Goal: Task Accomplishment & Management: Manage account settings

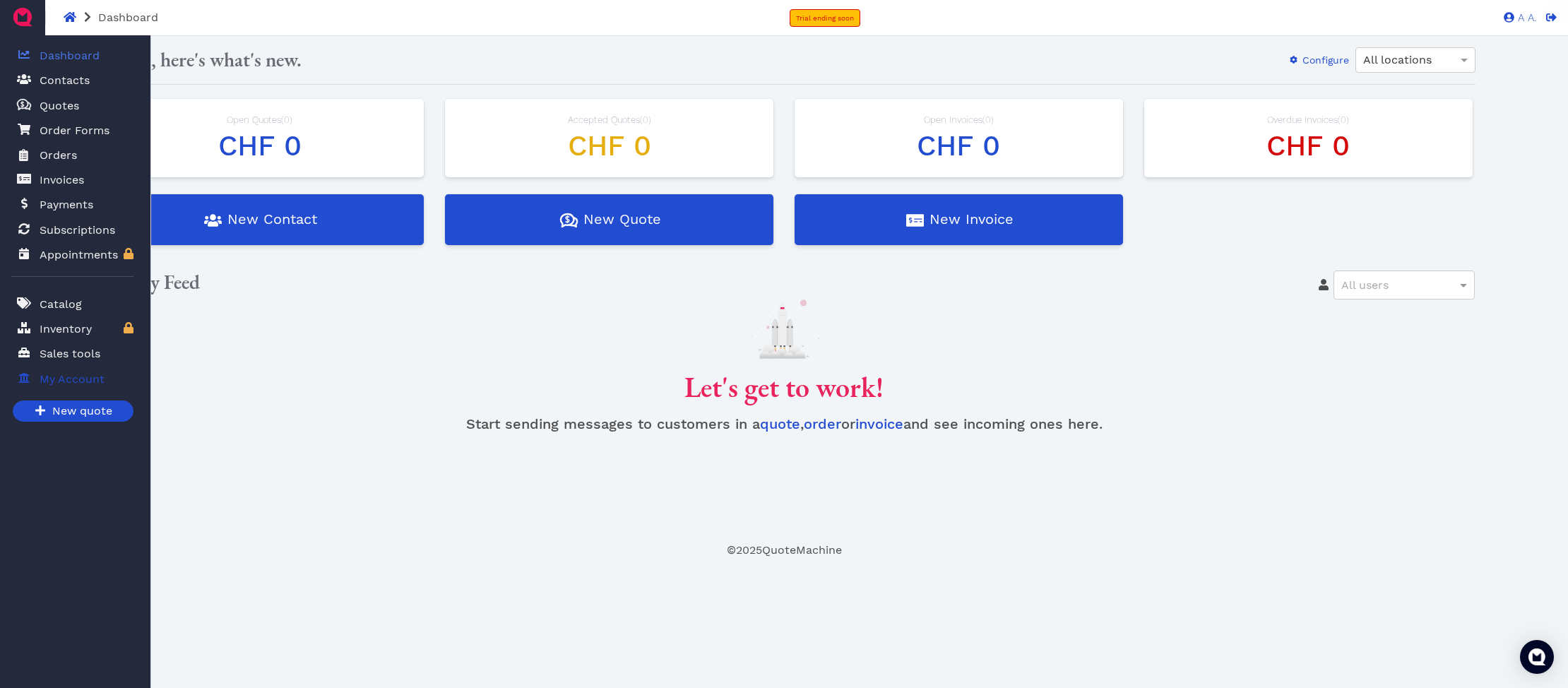
click at [22, 384] on span at bounding box center [24, 378] width 14 height 17
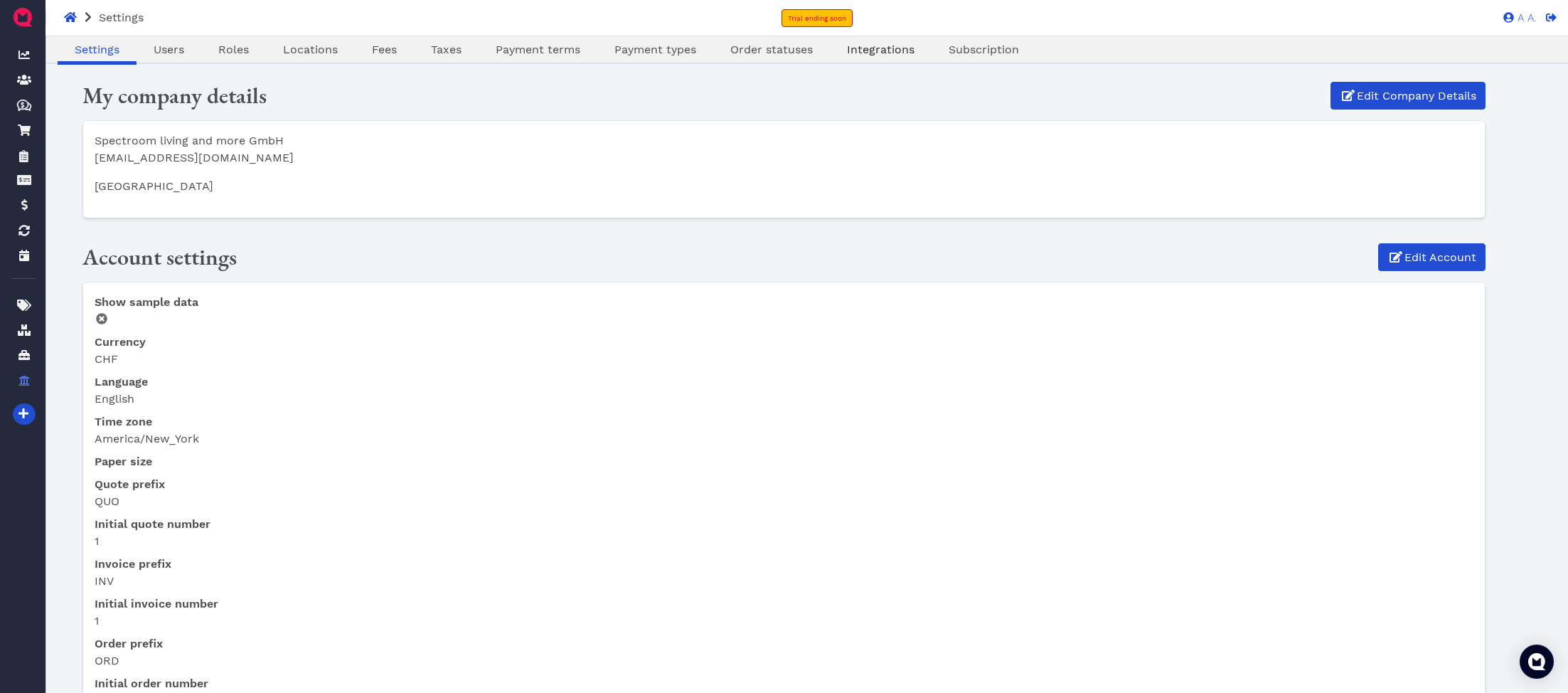
click at [879, 55] on span "Integrations" at bounding box center [881, 50] width 68 height 14
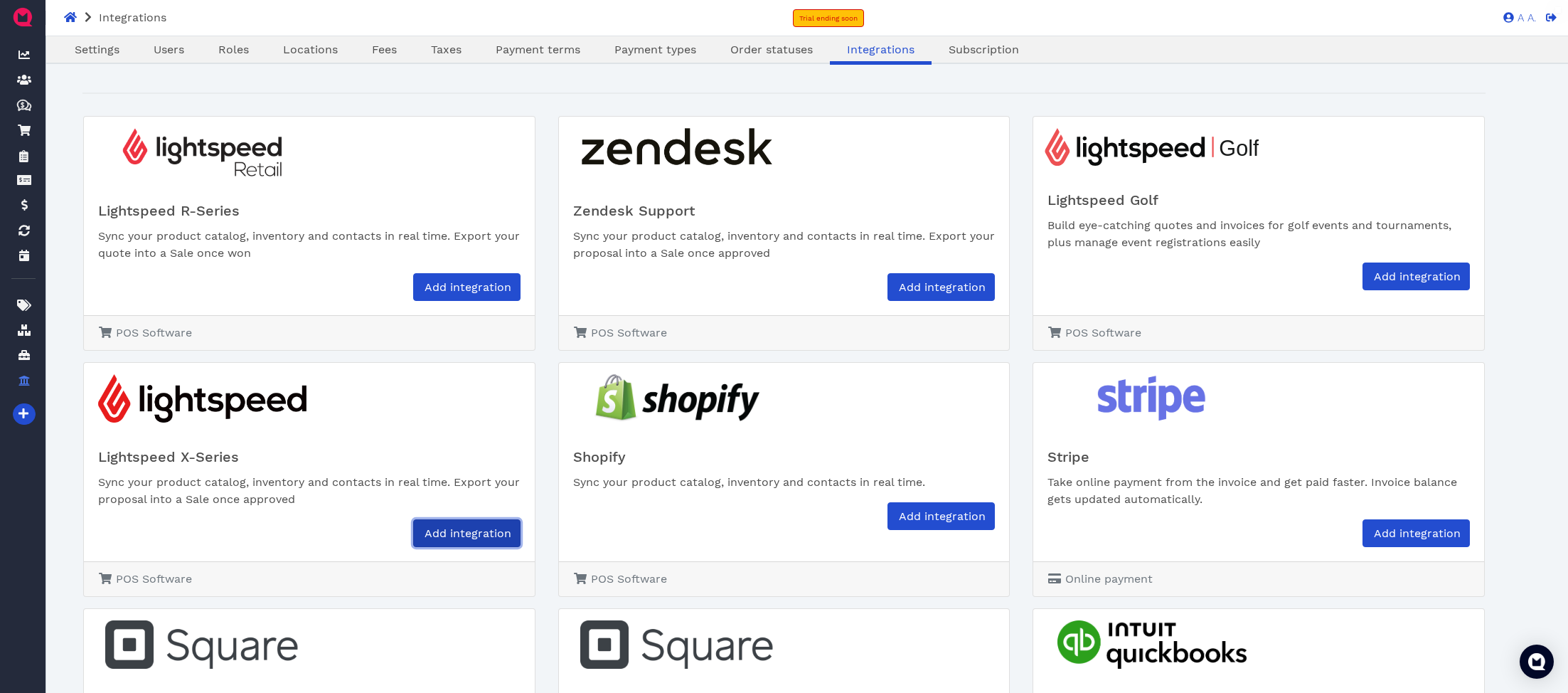
click at [444, 530] on span "Add integration" at bounding box center [467, 533] width 89 height 14
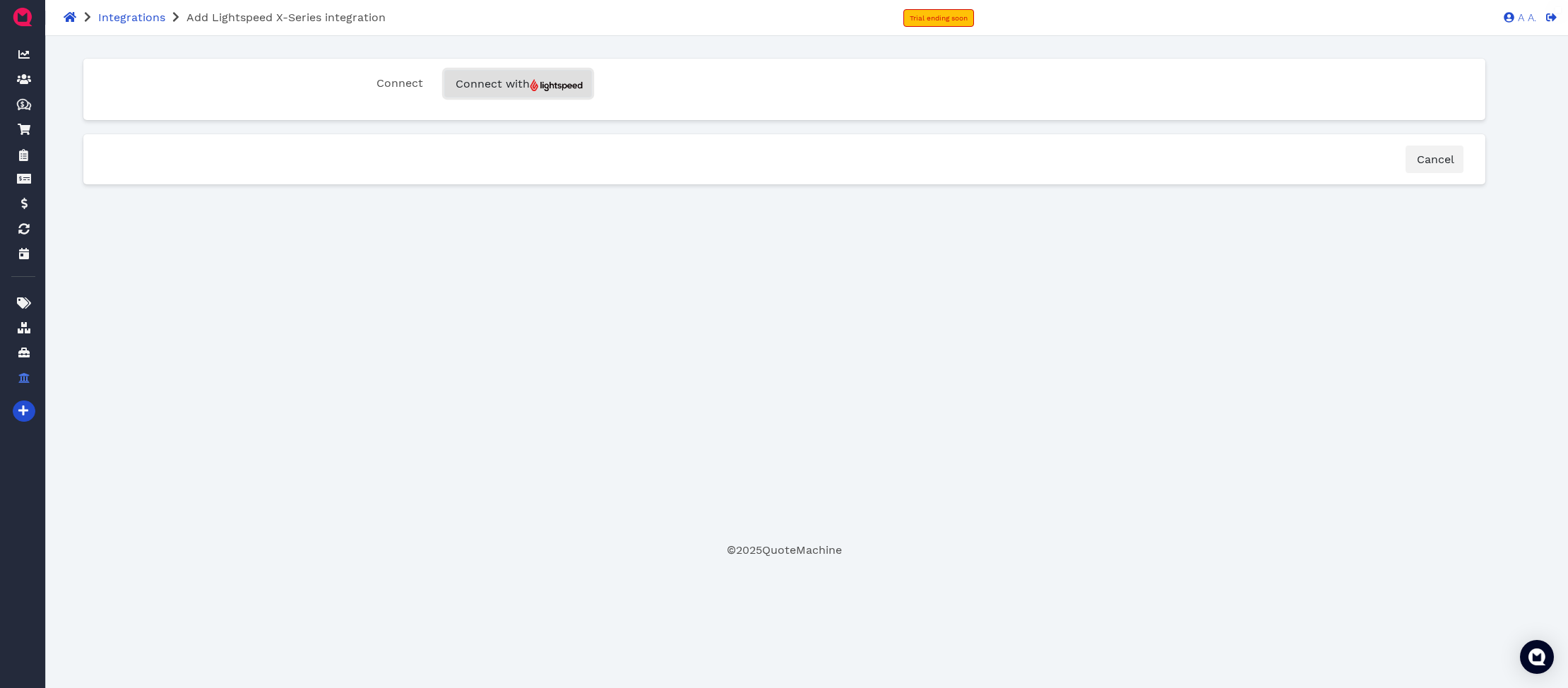
click at [566, 78] on span "Connect with" at bounding box center [518, 84] width 129 height 14
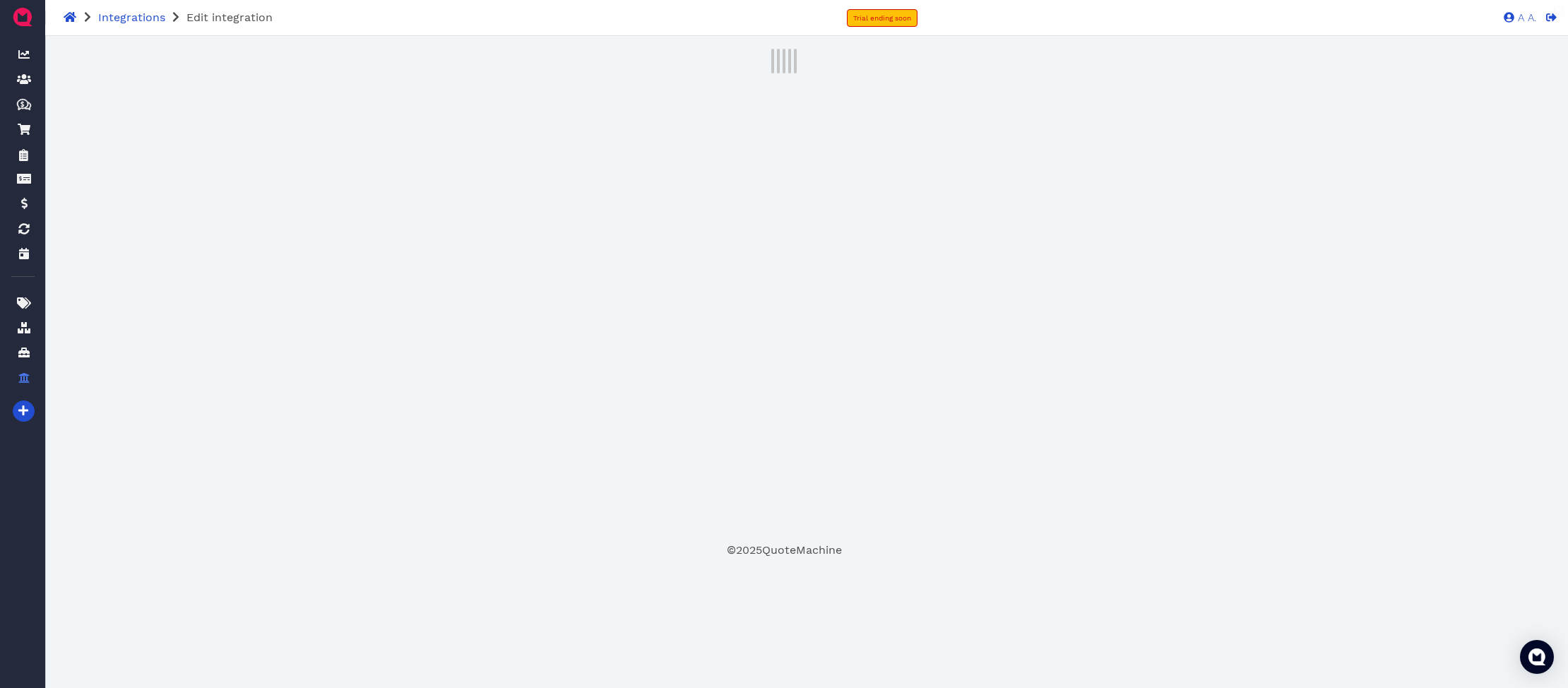
select select "ac31820a-fa22-4e61-89bc-bfccc053cb20"
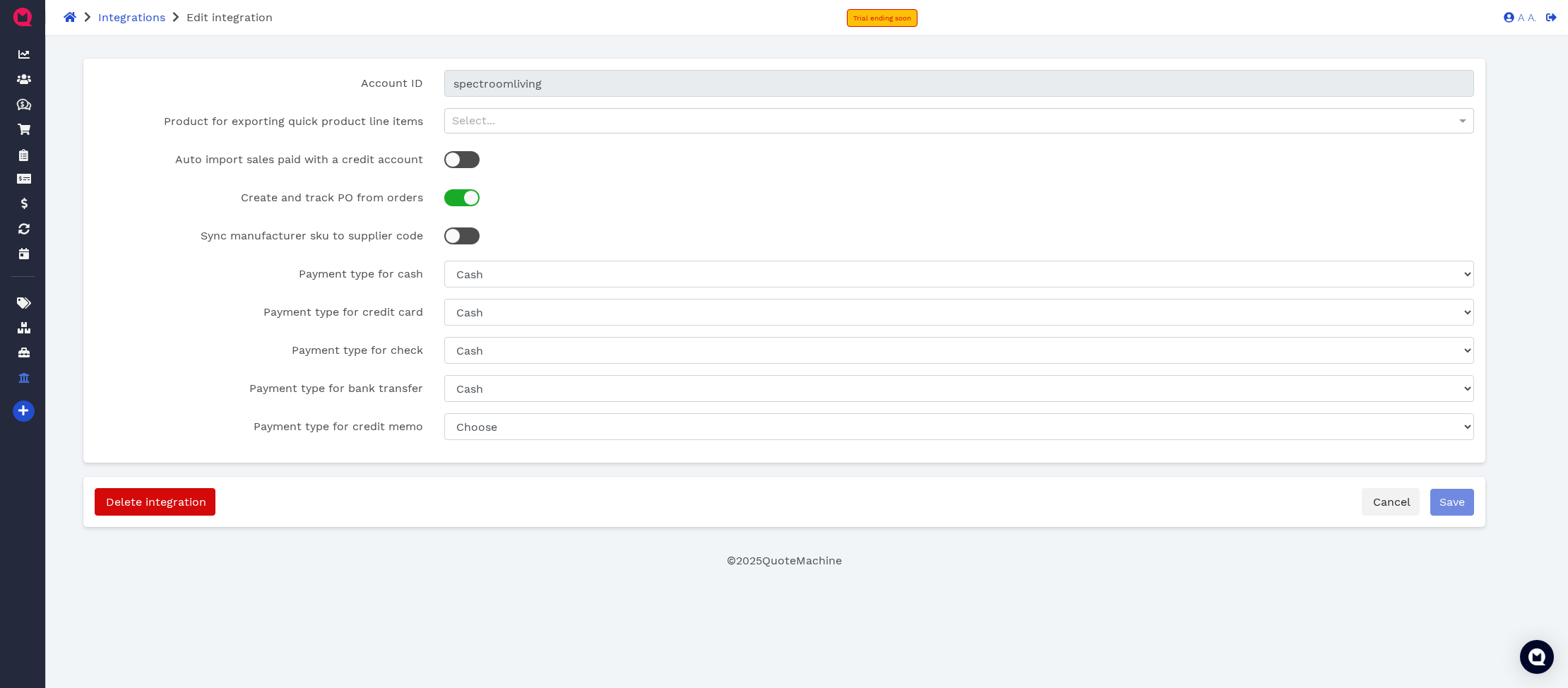
click at [579, 203] on div at bounding box center [959, 197] width 1051 height 27
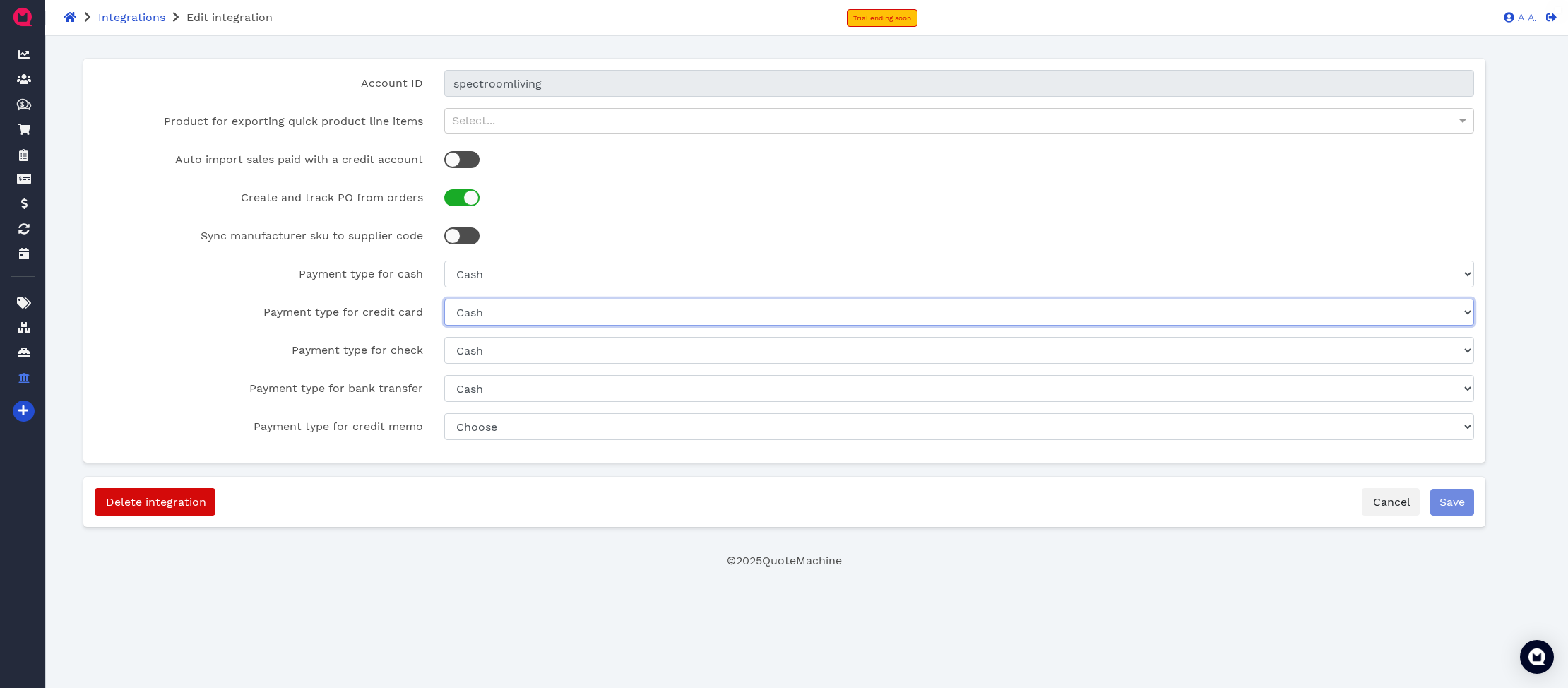
click at [499, 316] on select "Choose Cash" at bounding box center [958, 311] width 1029 height 27
click at [444, 298] on select "Choose Cash" at bounding box center [958, 311] width 1029 height 27
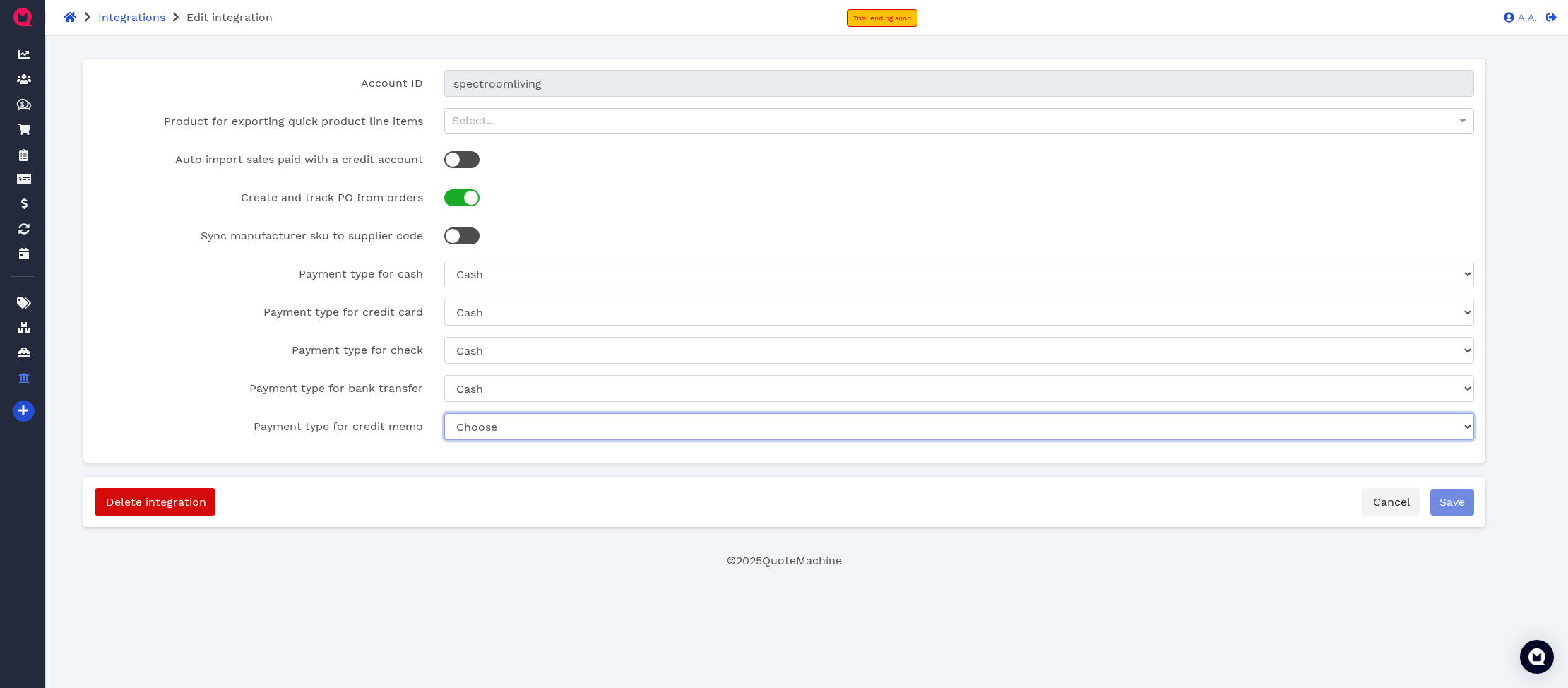
click at [480, 435] on select "Choose Cash" at bounding box center [958, 426] width 1029 height 27
select select "ac31820a-fa22-4e61-89bc-bfccc053cb20"
click at [444, 413] on select "Choose Cash" at bounding box center [958, 426] width 1029 height 27
click at [605, 116] on div "Select..." at bounding box center [959, 121] width 1028 height 24
click at [604, 117] on div "Select..." at bounding box center [959, 121] width 1028 height 24
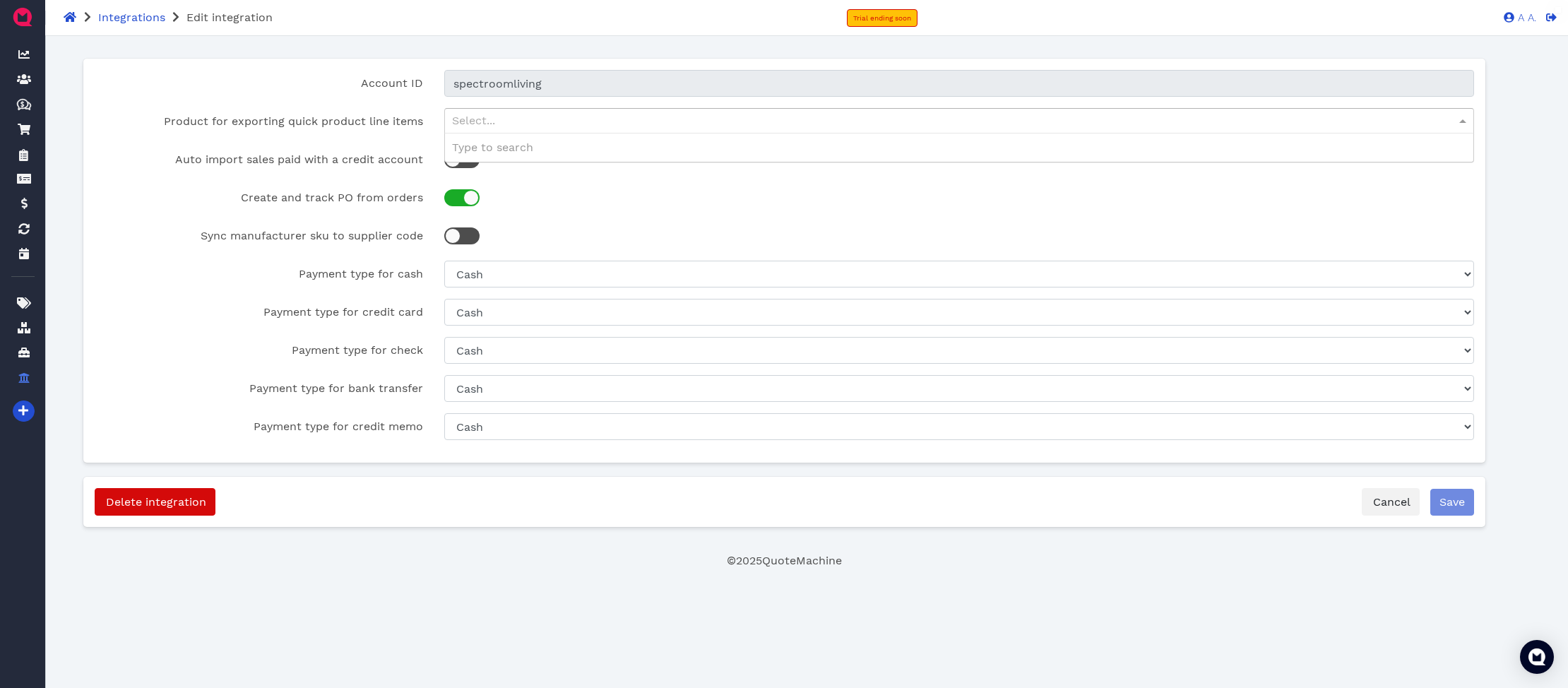
click at [603, 119] on div "Select..." at bounding box center [959, 121] width 1028 height 24
type input "misc"
click at [1451, 510] on button "Save" at bounding box center [1452, 502] width 44 height 27
